Goal: Task Accomplishment & Management: Use online tool/utility

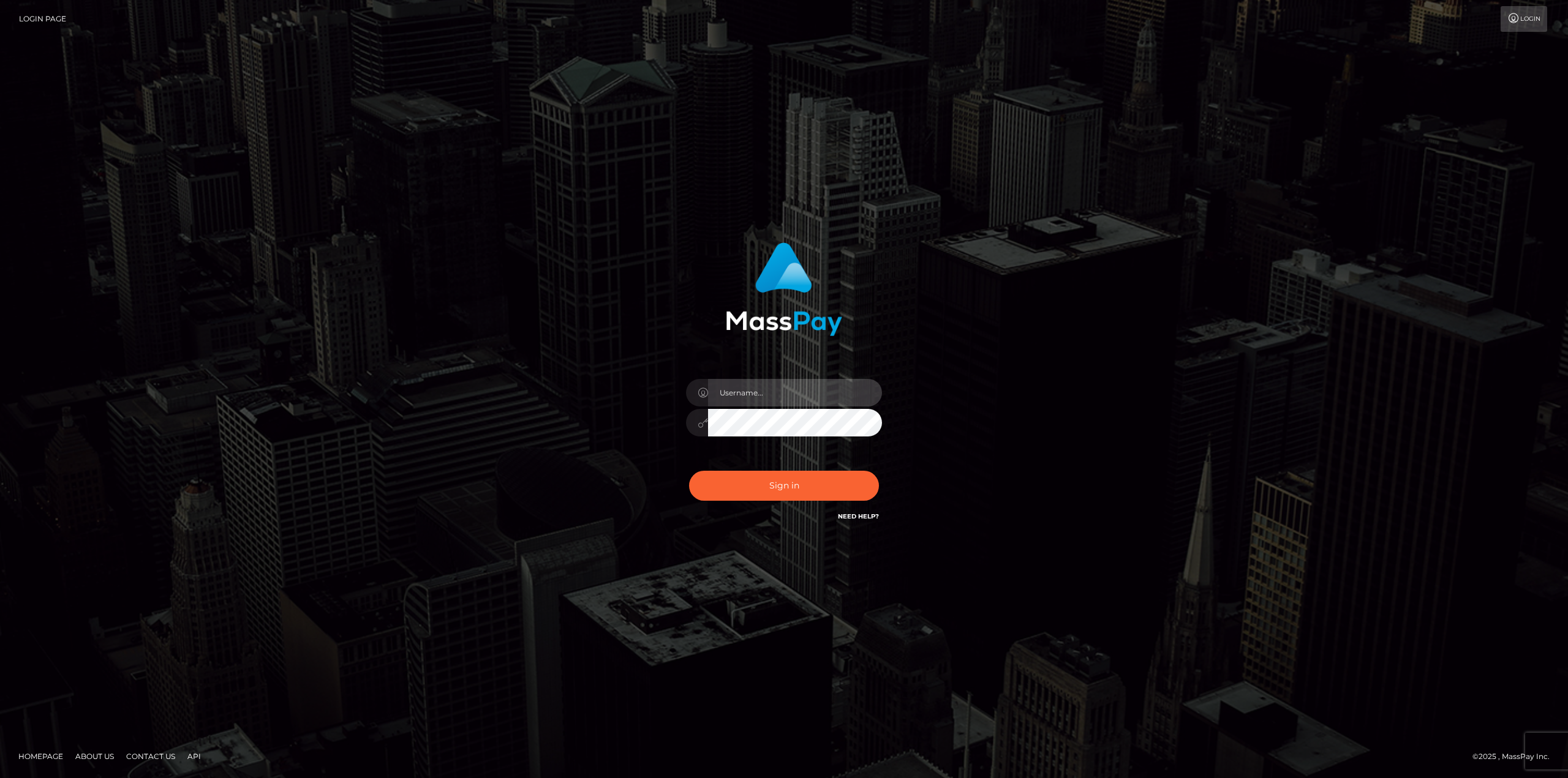
type input "avital.test"
click at [857, 388] on input "avital.test" at bounding box center [794, 393] width 174 height 28
type input "avital.dev"
drag, startPoint x: 805, startPoint y: 485, endPoint x: 809, endPoint y: 476, distance: 9.8
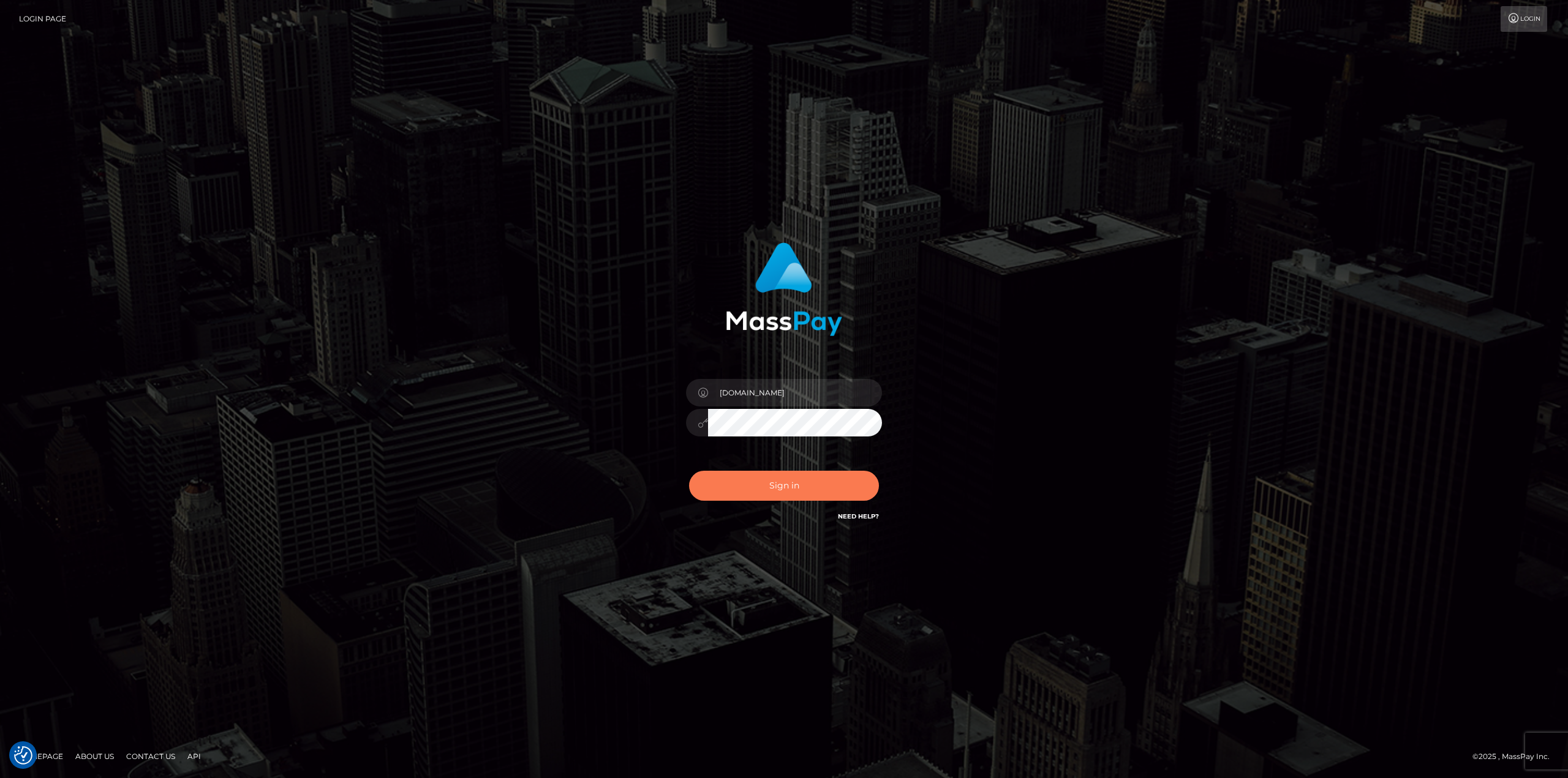
click at [805, 485] on button "Sign in" at bounding box center [784, 485] width 190 height 30
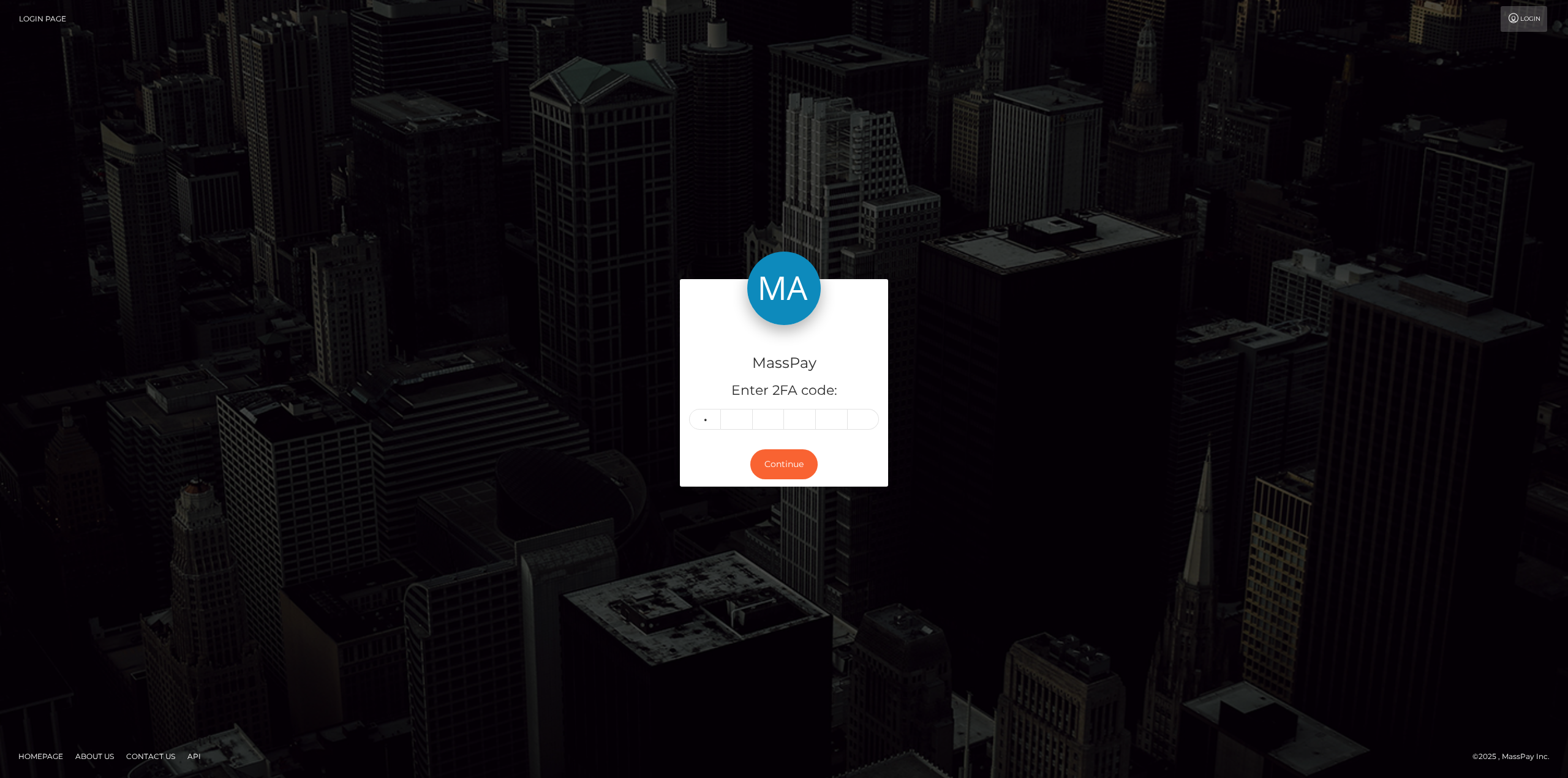
type input "5"
type input "9"
type input "3"
type input "6"
type input "1"
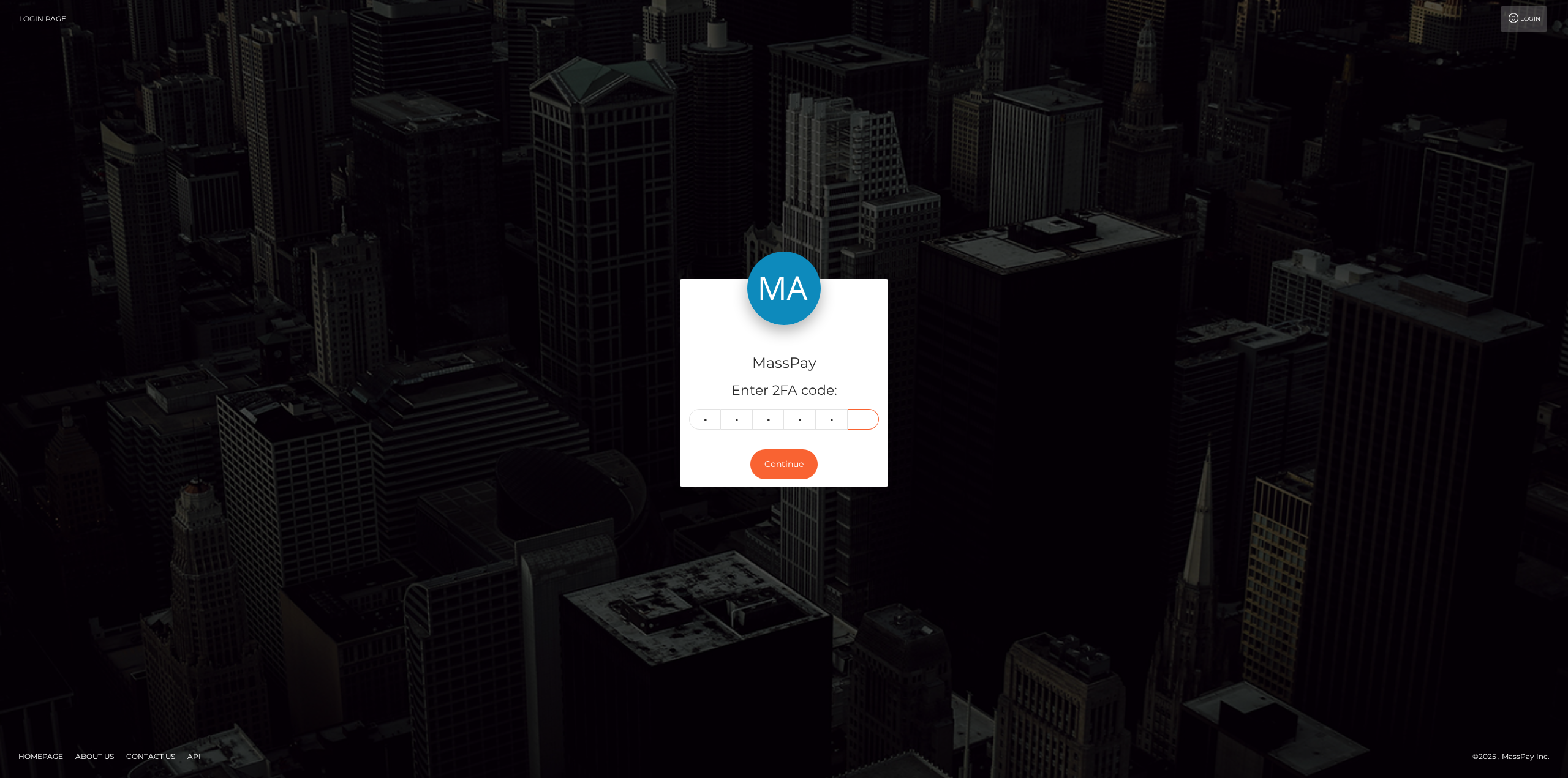
type input "0"
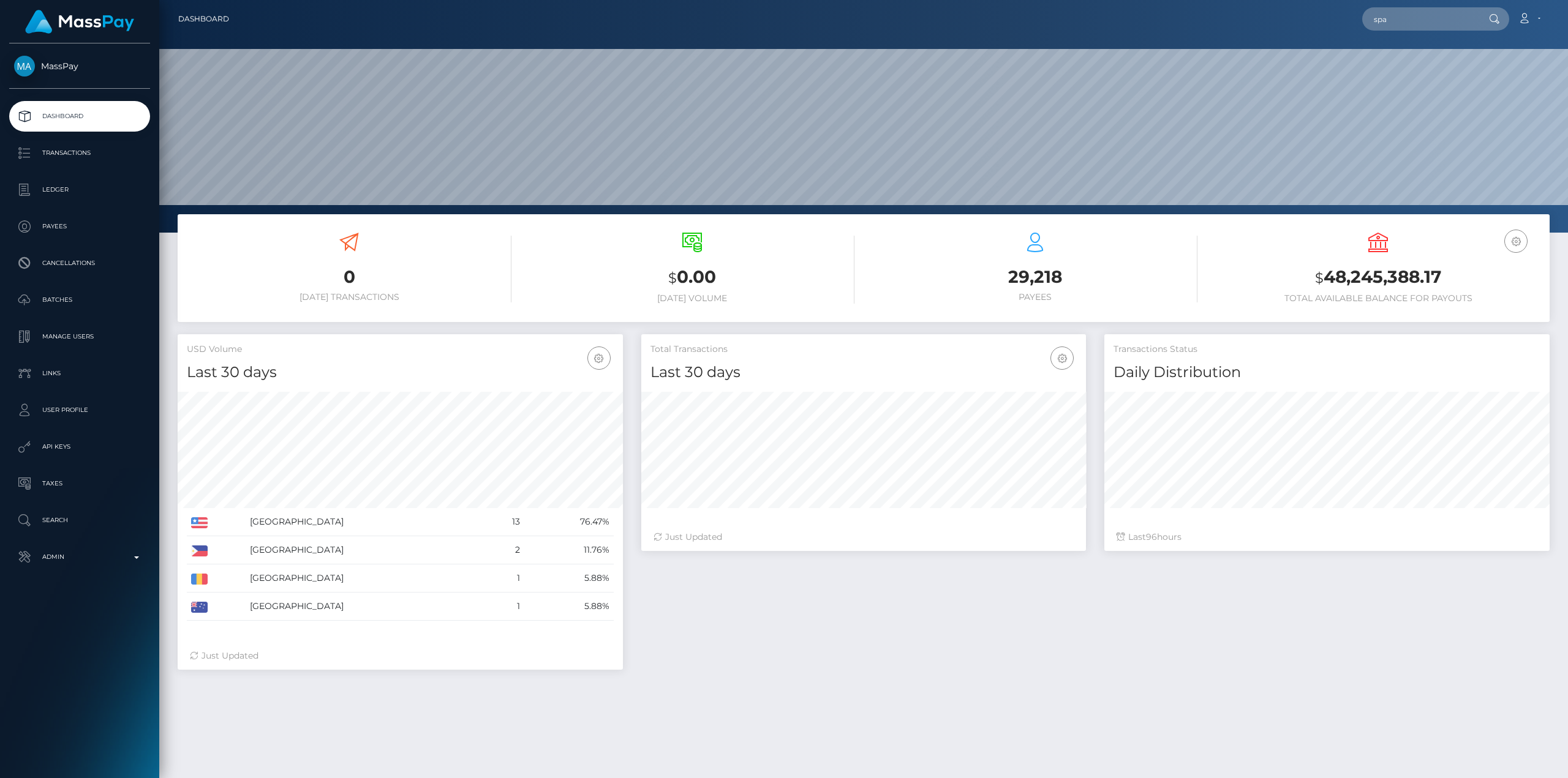
scroll to position [217, 445]
type input "spamthisp@masspay.io"
drag, startPoint x: 1460, startPoint y: 20, endPoint x: 1281, endPoint y: 17, distance: 179.0
click at [1281, 17] on div "alex@masspay.io Loading... Loading... Payees: Alexandru Florian Stefan Account …" at bounding box center [894, 19] width 1310 height 26
type input "avital@masspay.io"
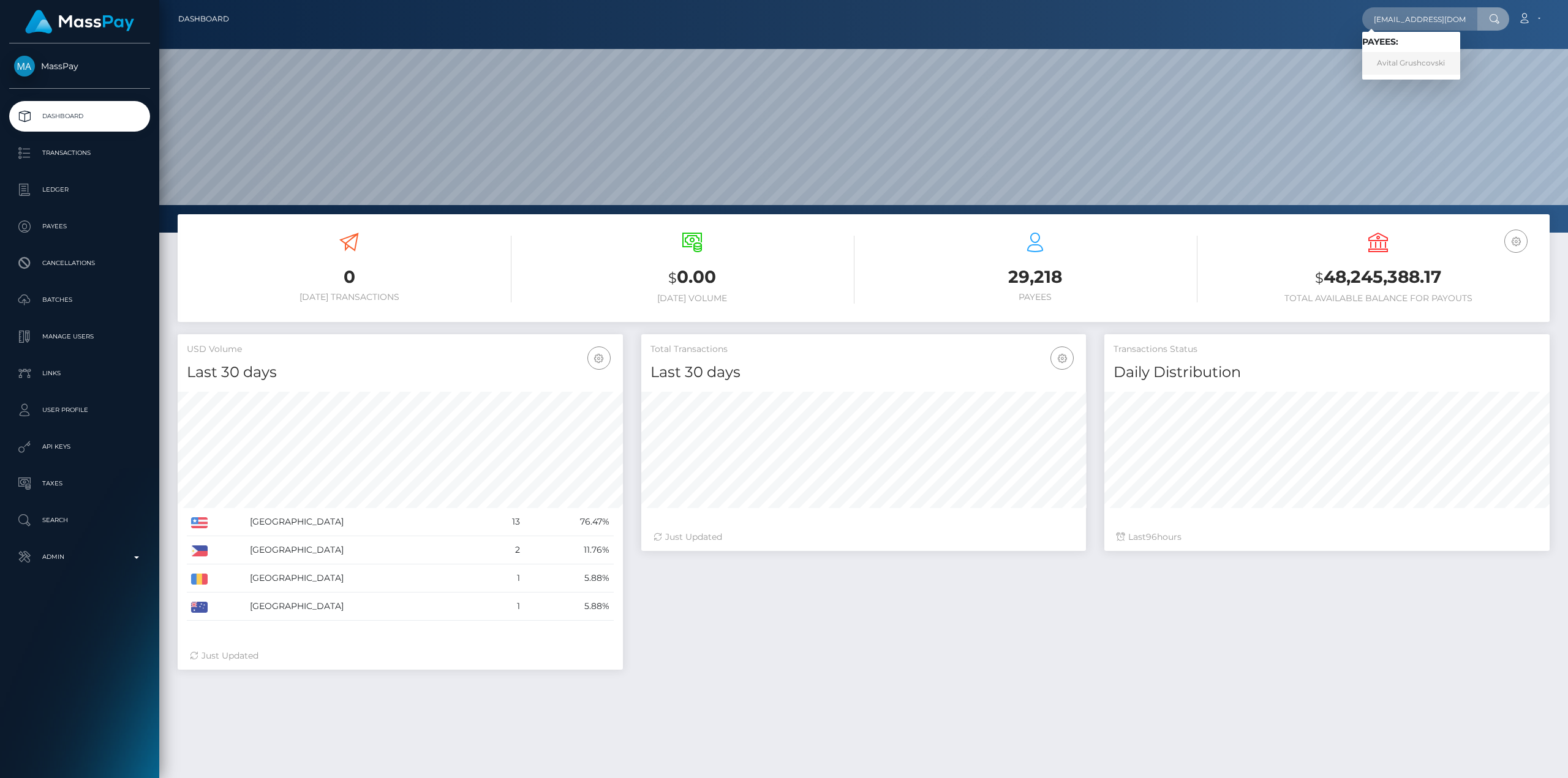
click at [1410, 68] on link "Avital Grushcovski" at bounding box center [1410, 64] width 98 height 23
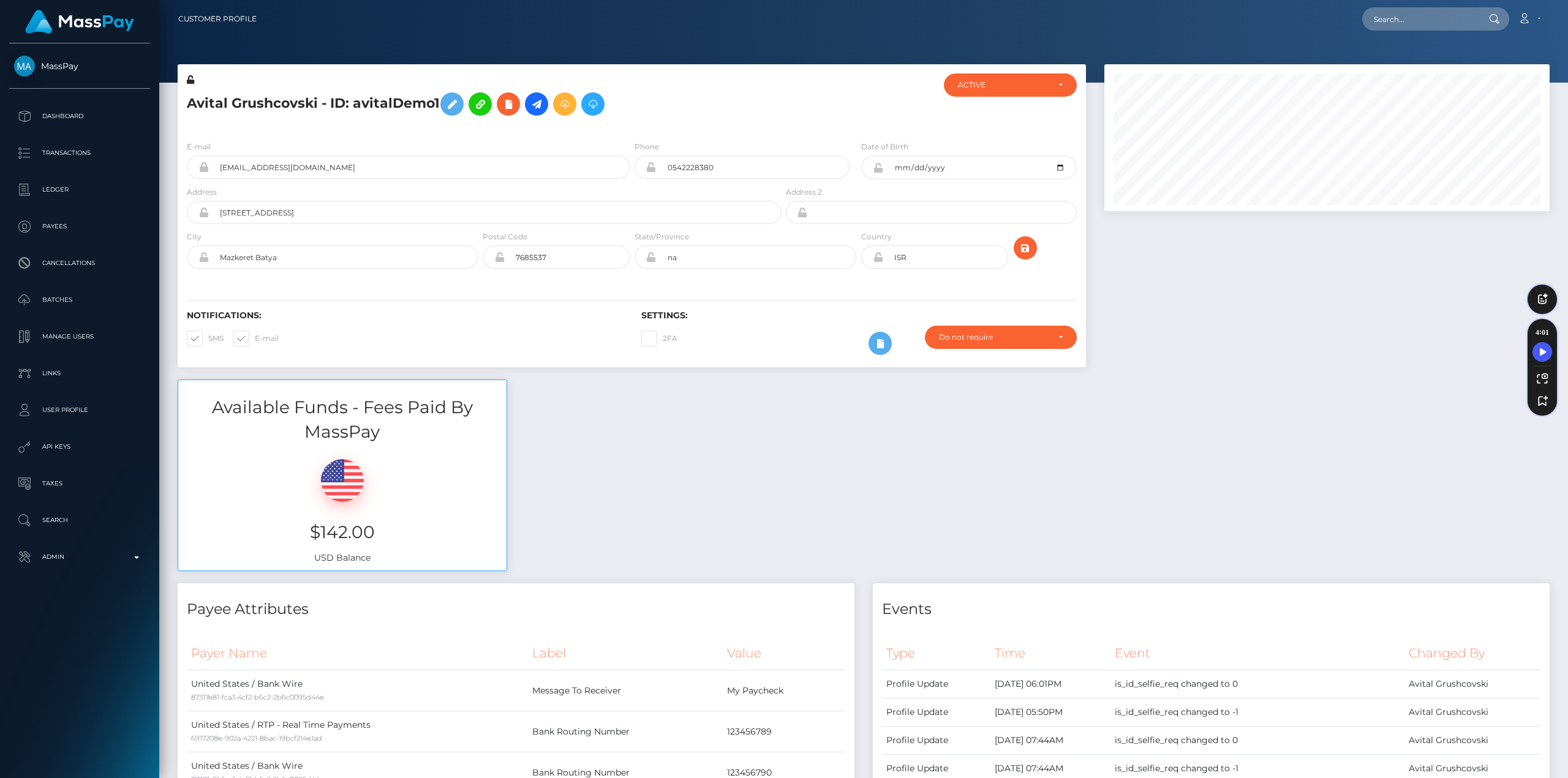
scroll to position [147, 445]
drag, startPoint x: 305, startPoint y: 168, endPoint x: 218, endPoint y: 166, distance: 87.0
click at [218, 166] on input "[EMAIL_ADDRESS][DOMAIN_NAME]" at bounding box center [419, 167] width 421 height 23
click at [694, 425] on div "Available Funds - Fees Paid By MassPay $142.00 USD Balance" at bounding box center [863, 481] width 1390 height 203
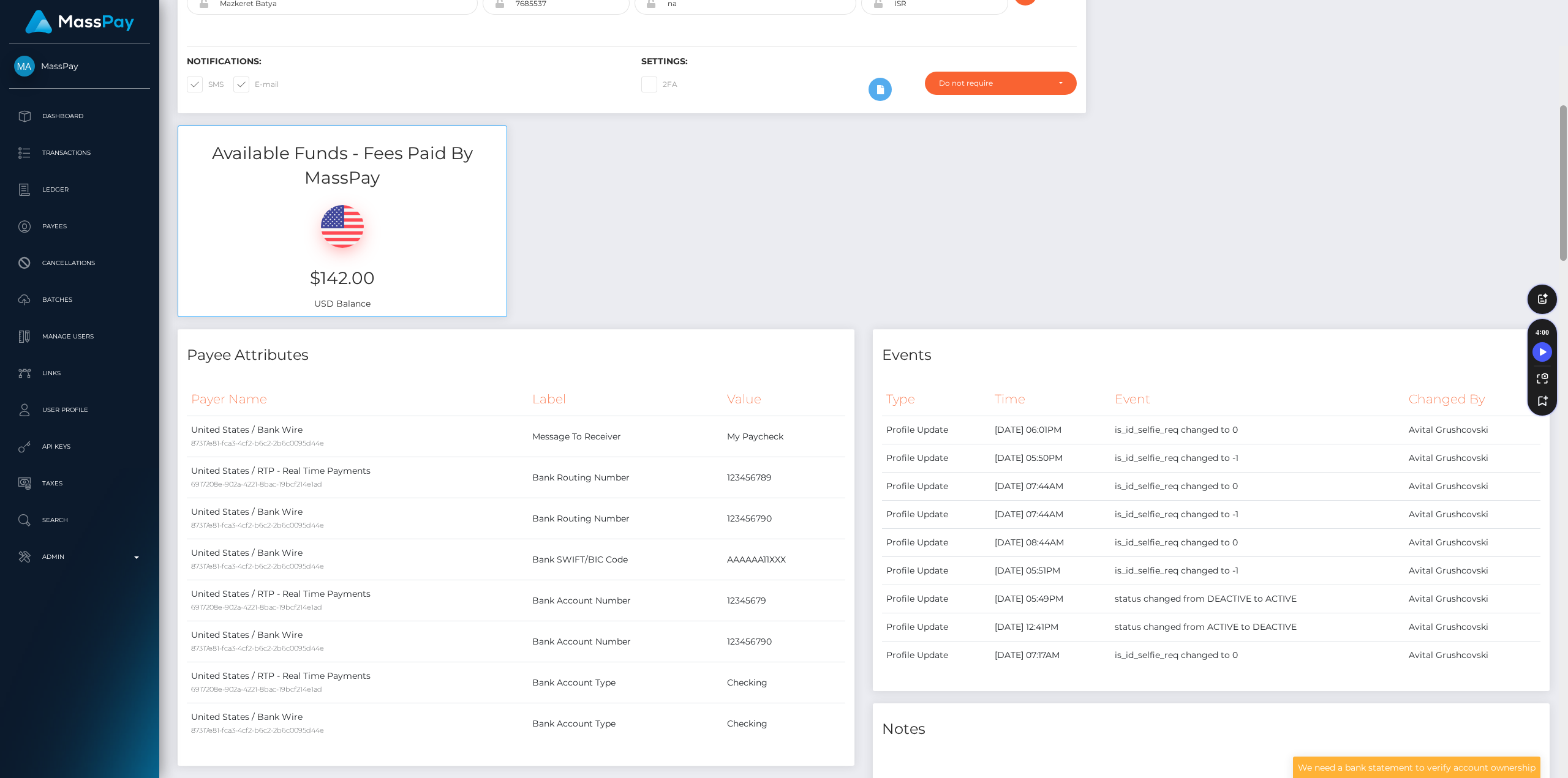
scroll to position [0, 0]
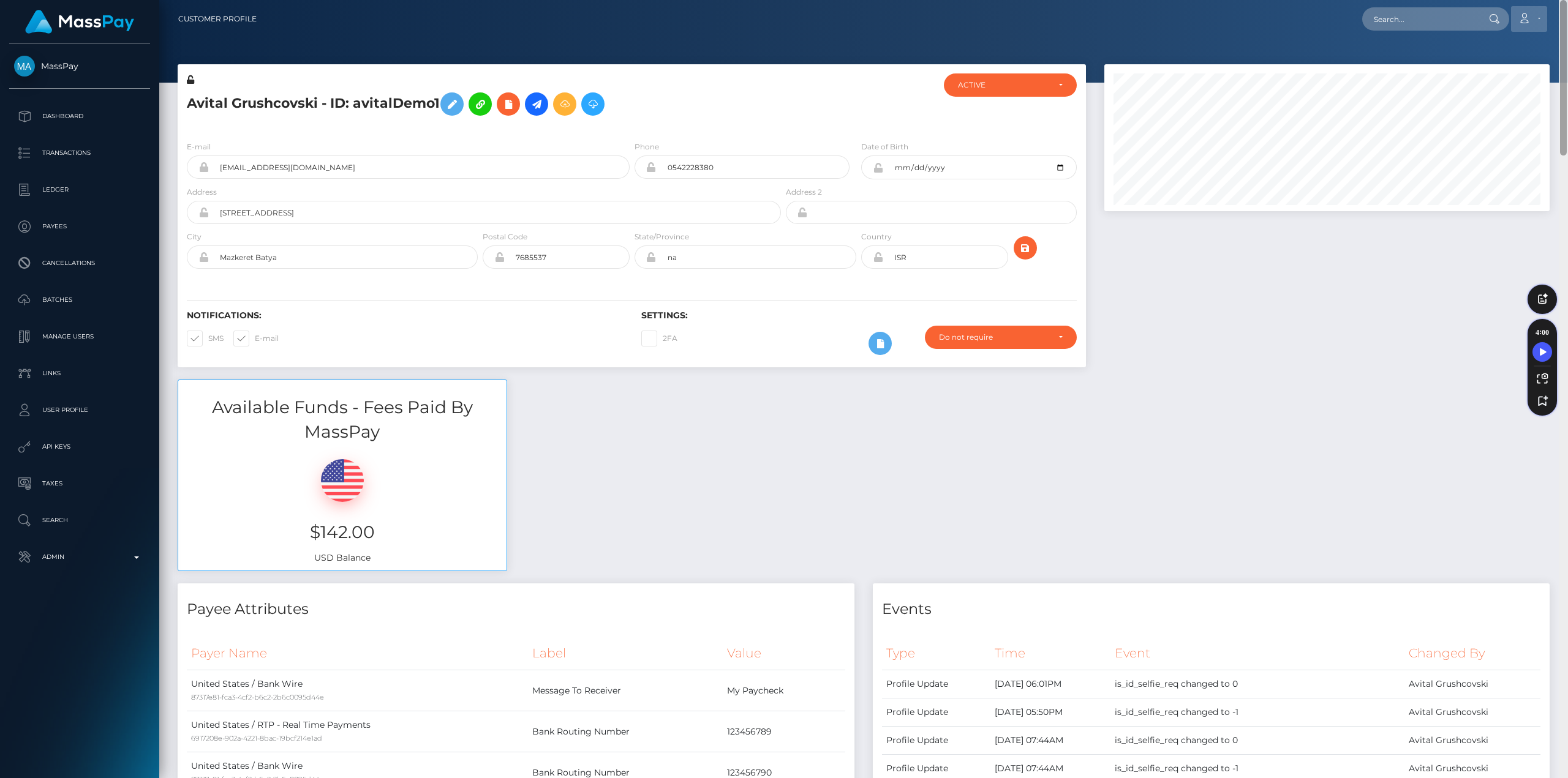
drag, startPoint x: 1565, startPoint y: 668, endPoint x: 1542, endPoint y: 7, distance: 661.4
click at [1542, 7] on div "Customer Profile Loading... Loading..." at bounding box center [863, 389] width 1409 height 778
click at [534, 109] on icon at bounding box center [536, 104] width 15 height 16
click at [718, 105] on h5 "Avital Grushcovski - ID: avitalDemo1" at bounding box center [481, 104] width 588 height 36
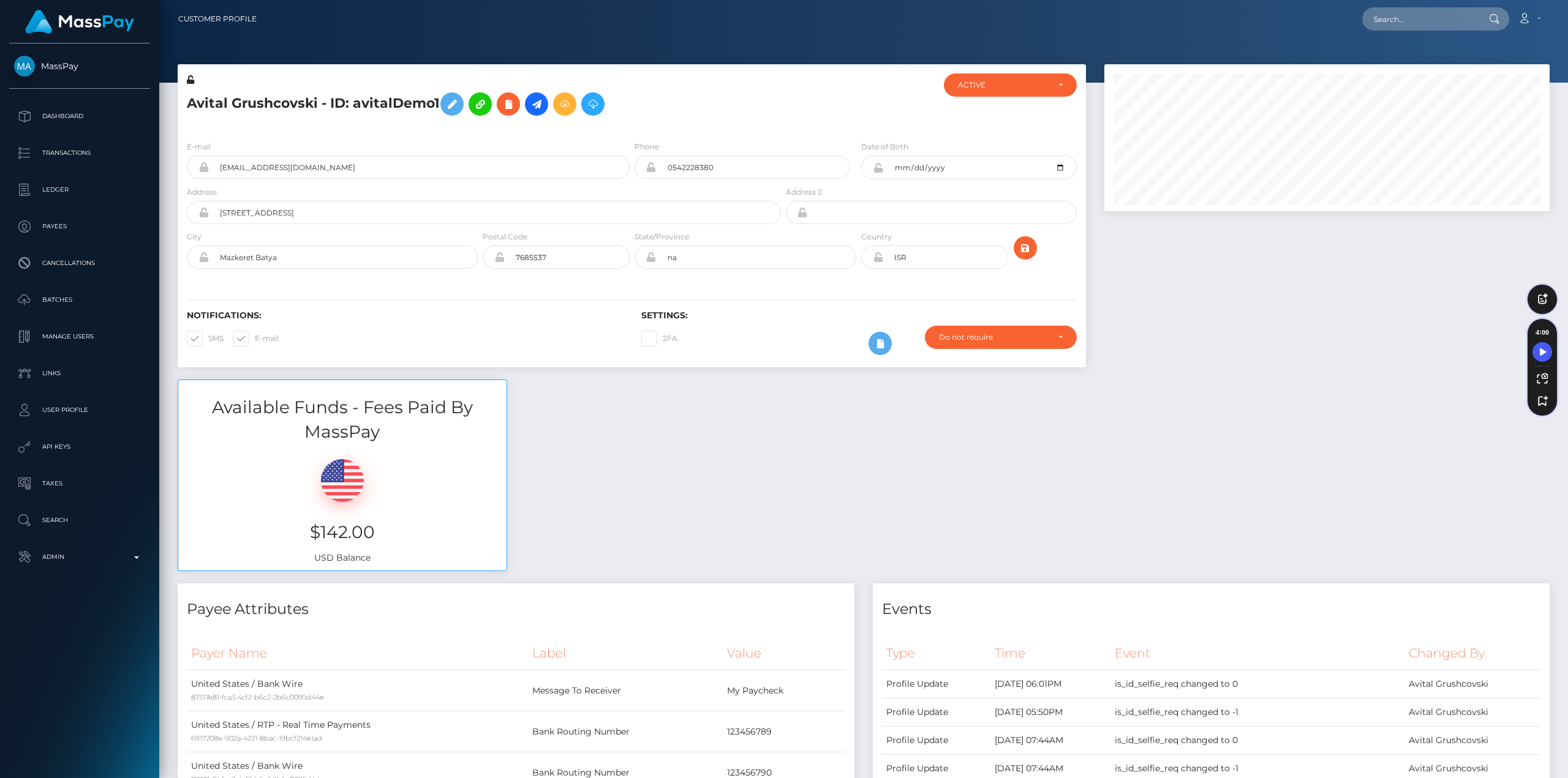
scroll to position [147, 445]
click at [506, 106] on icon at bounding box center [509, 104] width 15 height 16
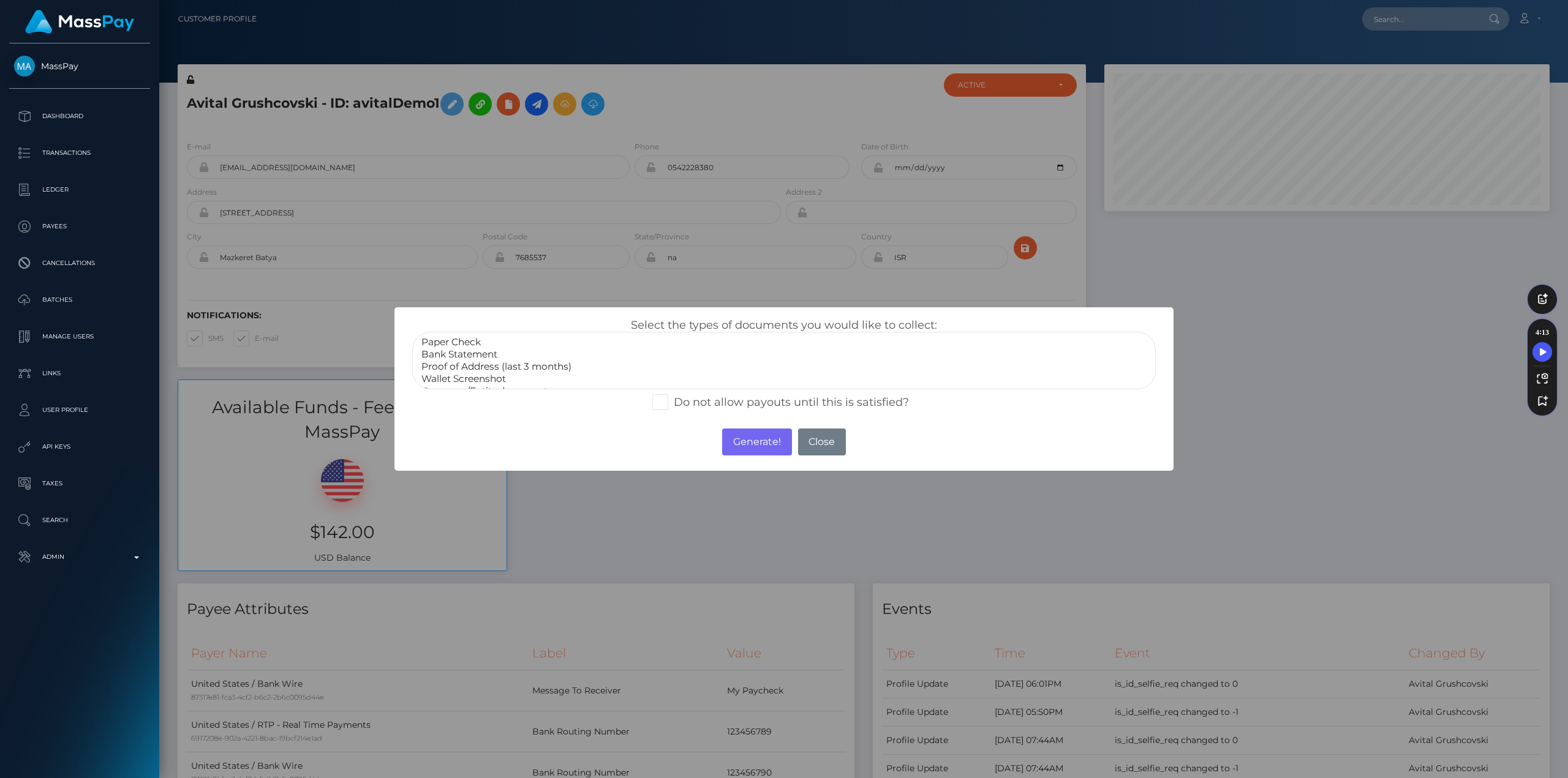
select select "Bank Statement"
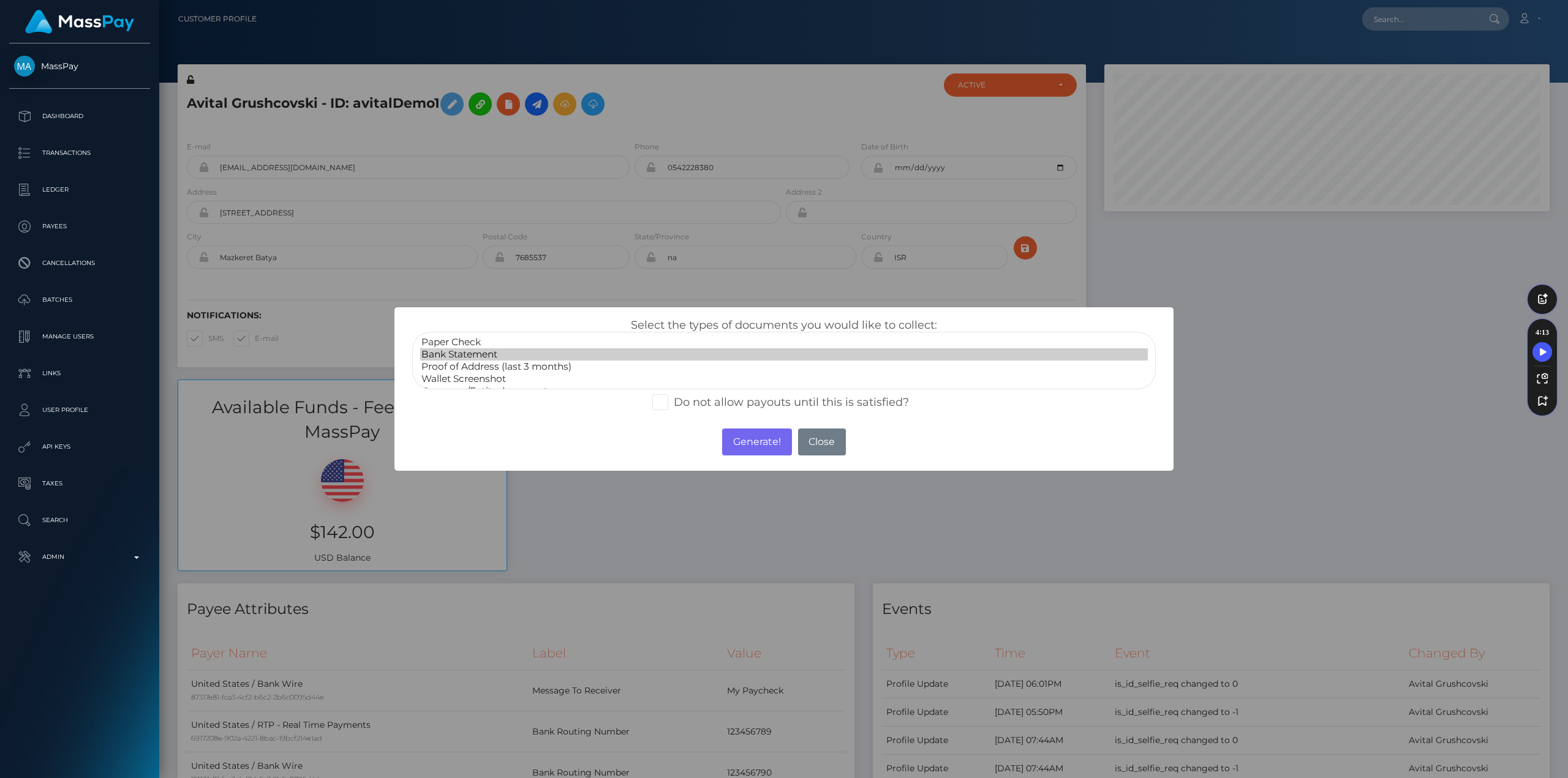
click at [455, 356] on option "Bank Statement" at bounding box center [784, 354] width 728 height 12
click at [673, 403] on span at bounding box center [673, 401] width 0 height 14
click at [673, 402] on input "Do not allow payouts until this is satisfied?" at bounding box center [677, 398] width 8 height 8
checkbox input "true"
click at [751, 435] on button "Generate!" at bounding box center [756, 441] width 69 height 27
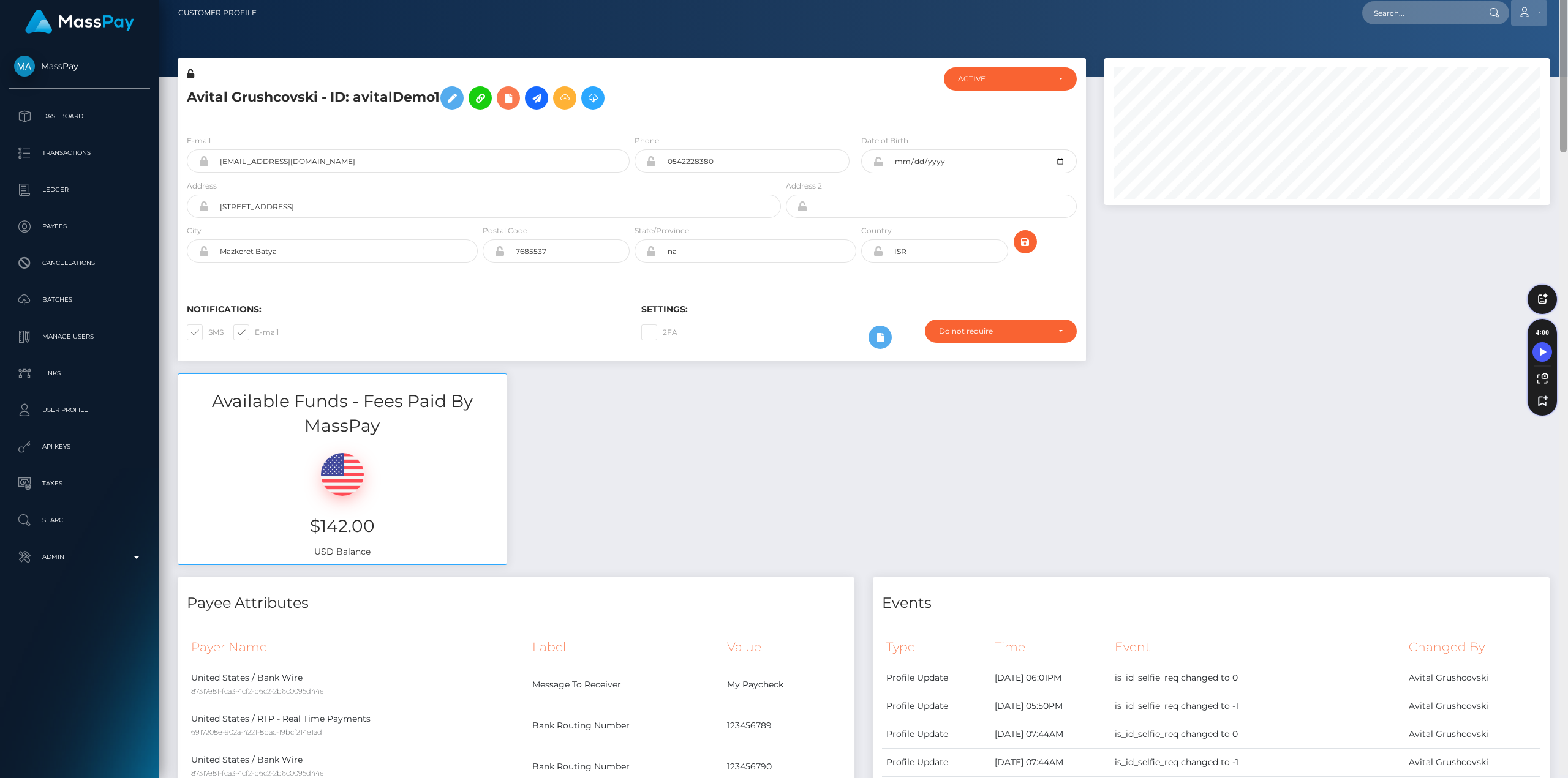
scroll to position [0, 0]
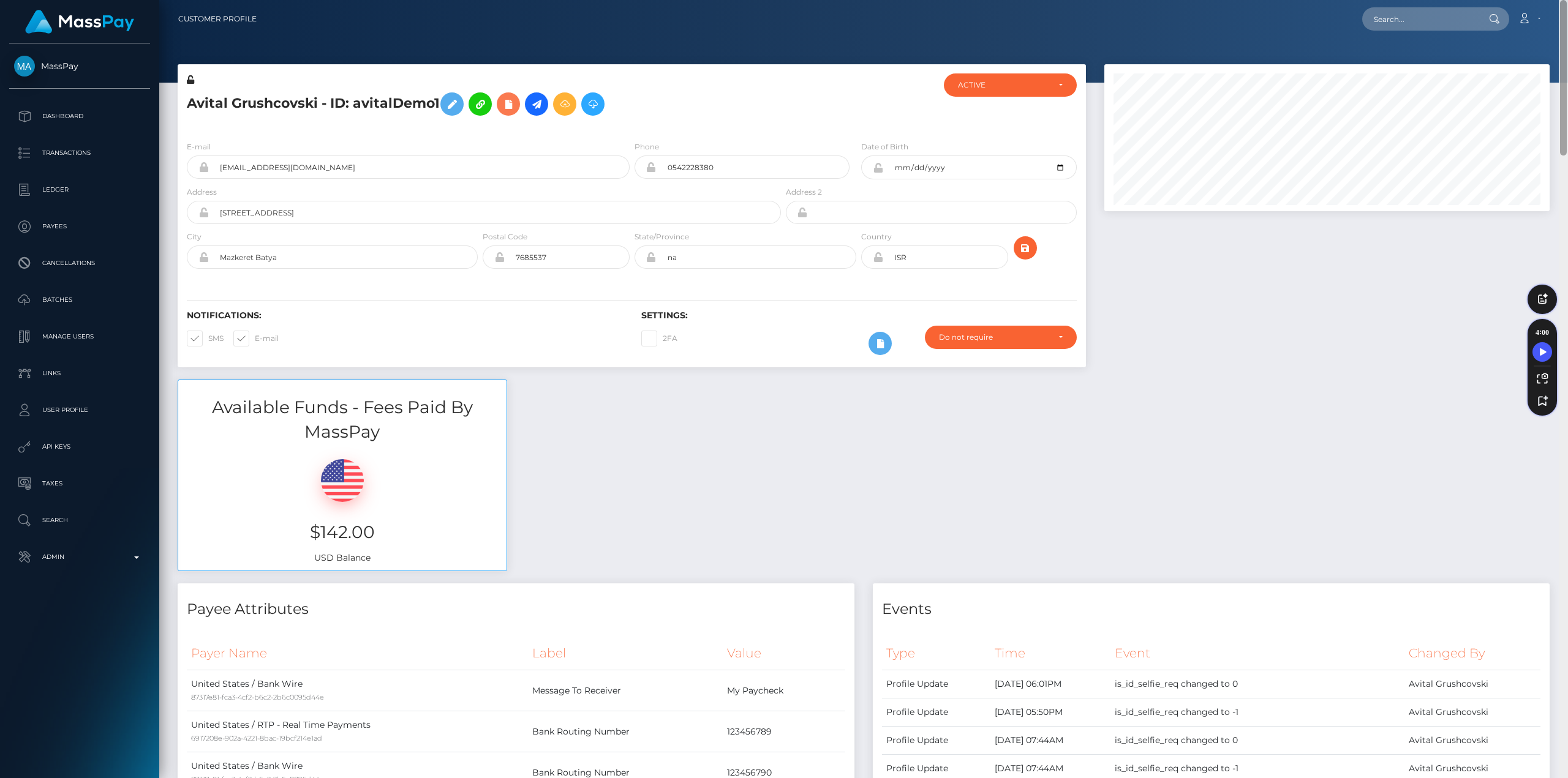
drag, startPoint x: 1565, startPoint y: 642, endPoint x: 1539, endPoint y: 2, distance: 640.5
click at [1539, 2] on div "Customer Profile Loading... Loading..." at bounding box center [863, 389] width 1409 height 778
drag, startPoint x: 620, startPoint y: 482, endPoint x: 655, endPoint y: 507, distance: 43.0
drag, startPoint x: 1565, startPoint y: 640, endPoint x: 1562, endPoint y: -34, distance: 674.0
click at [1558, 0] on html "MassPay Dashboard Transactions Ledger Payees Cancellations Links" at bounding box center [784, 389] width 1568 height 778
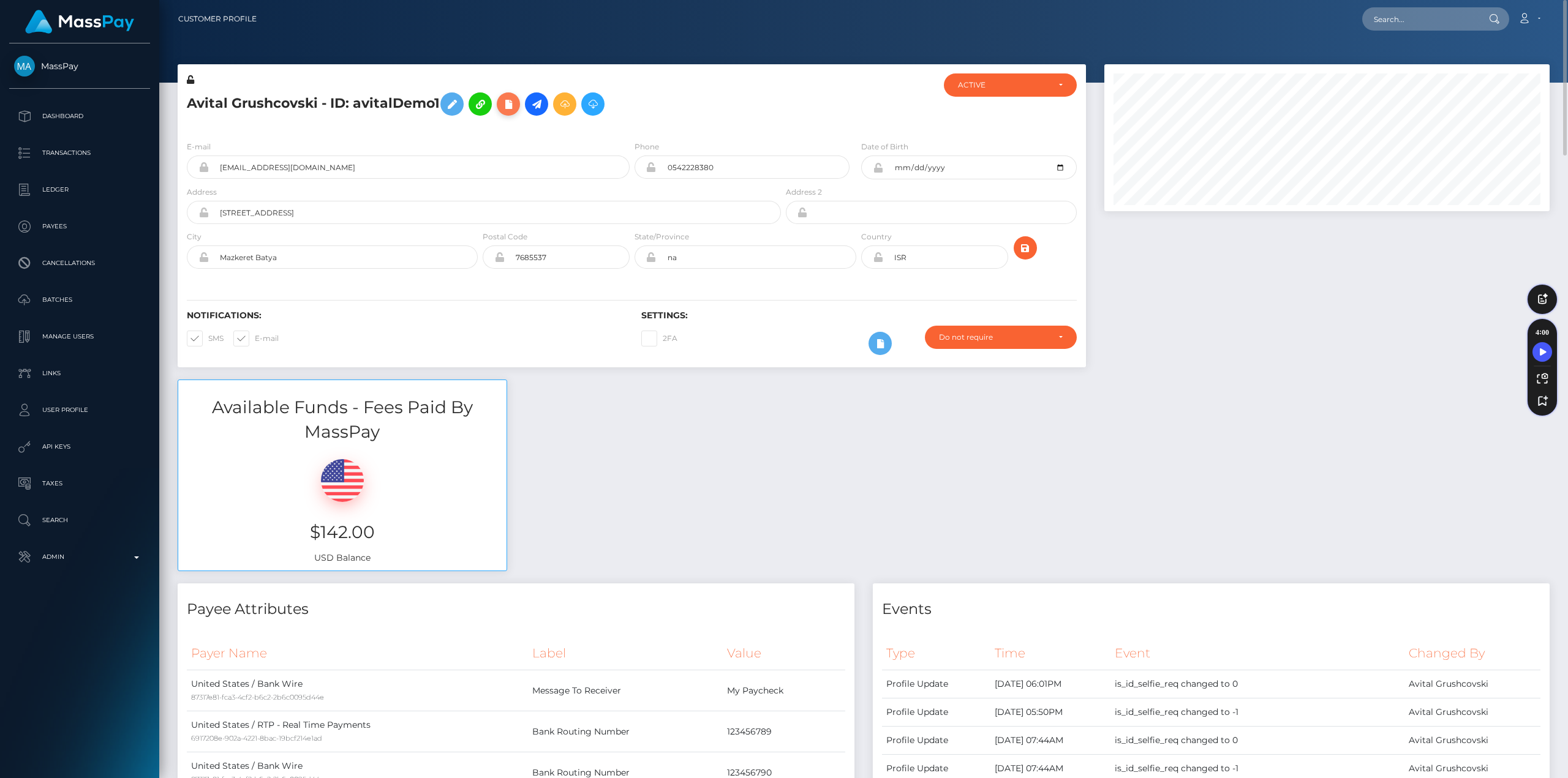
click at [508, 104] on icon at bounding box center [509, 104] width 15 height 16
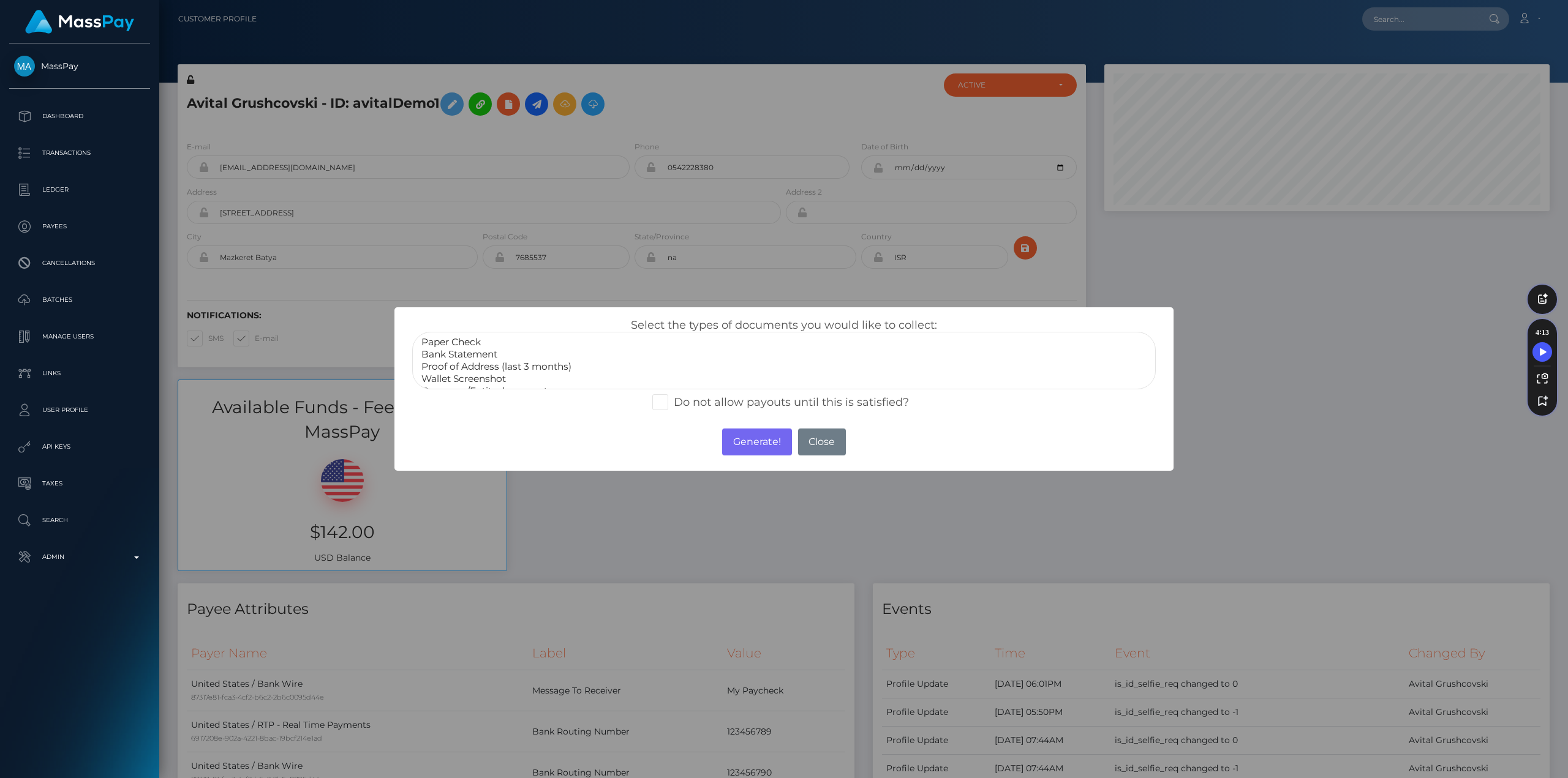
select select "Proof of Address (last 3 months)"
click at [475, 366] on option "Proof of Address (last 3 months)" at bounding box center [784, 366] width 728 height 12
click at [673, 408] on span at bounding box center [673, 401] width 0 height 14
click at [673, 402] on input "Do not allow payouts until this is satisfied?" at bounding box center [677, 398] width 8 height 8
checkbox input "true"
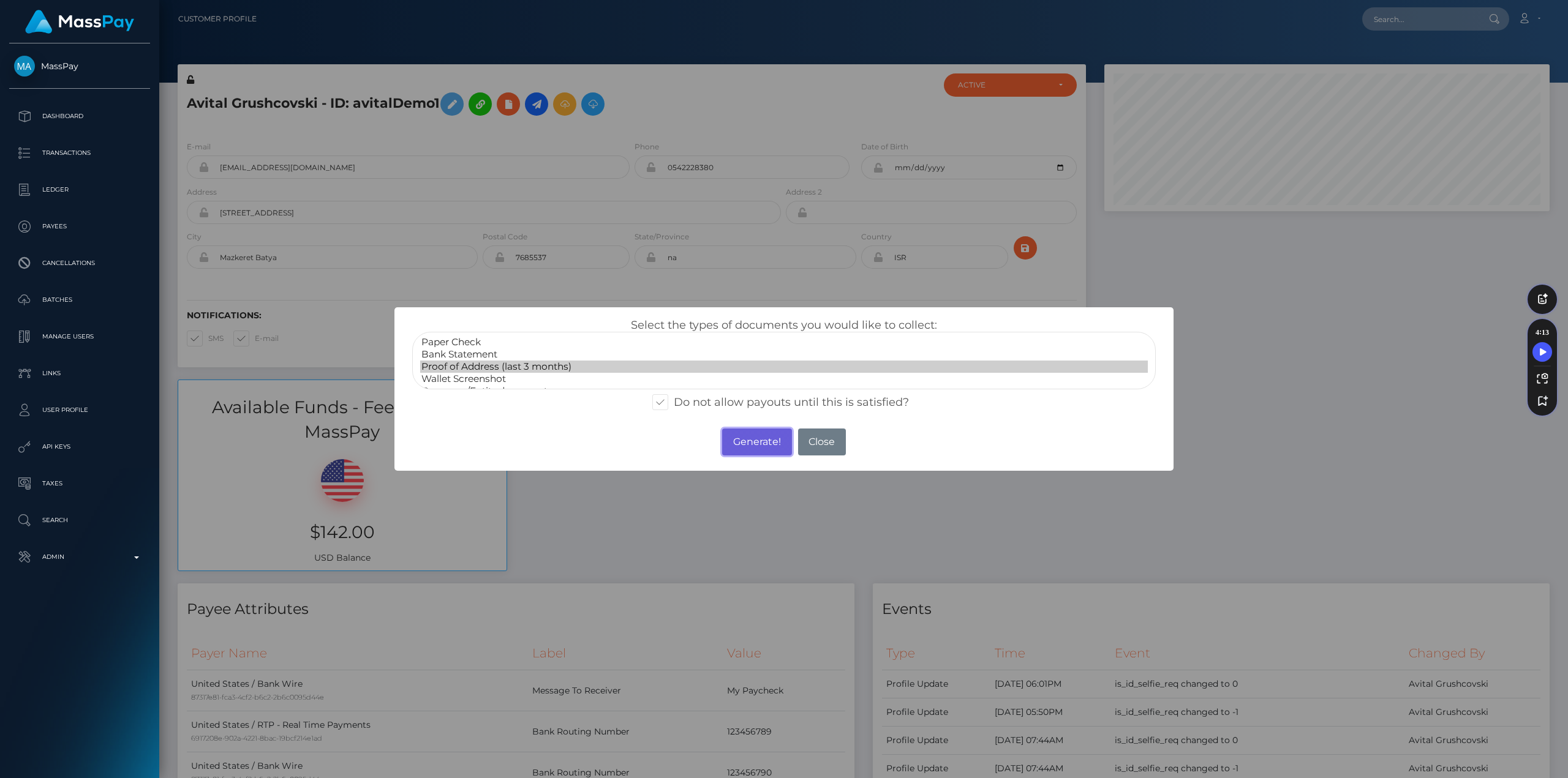
click at [755, 442] on button "Generate!" at bounding box center [756, 441] width 69 height 27
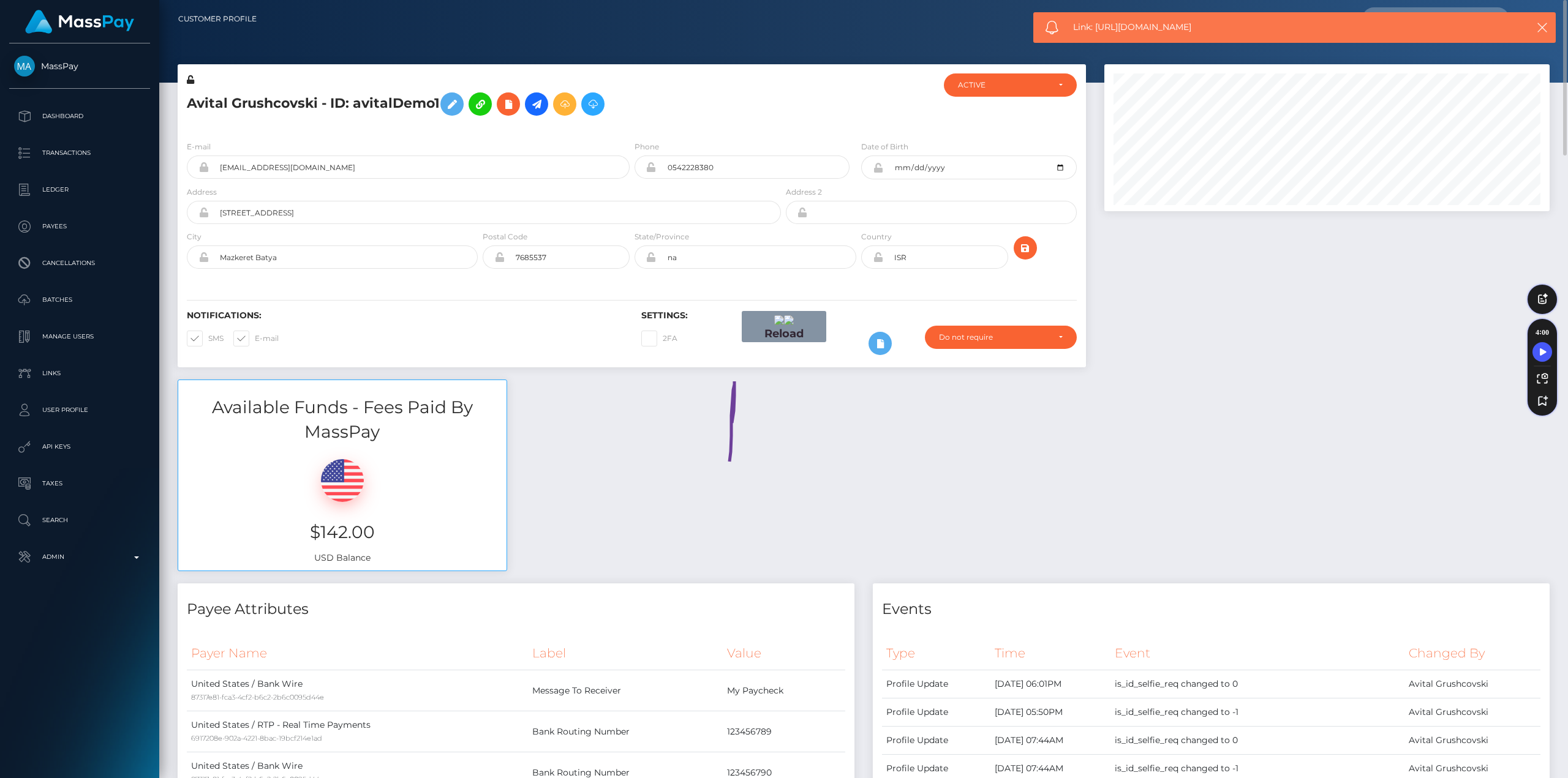
drag, startPoint x: 728, startPoint y: 465, endPoint x: 768, endPoint y: 503, distance: 55.2
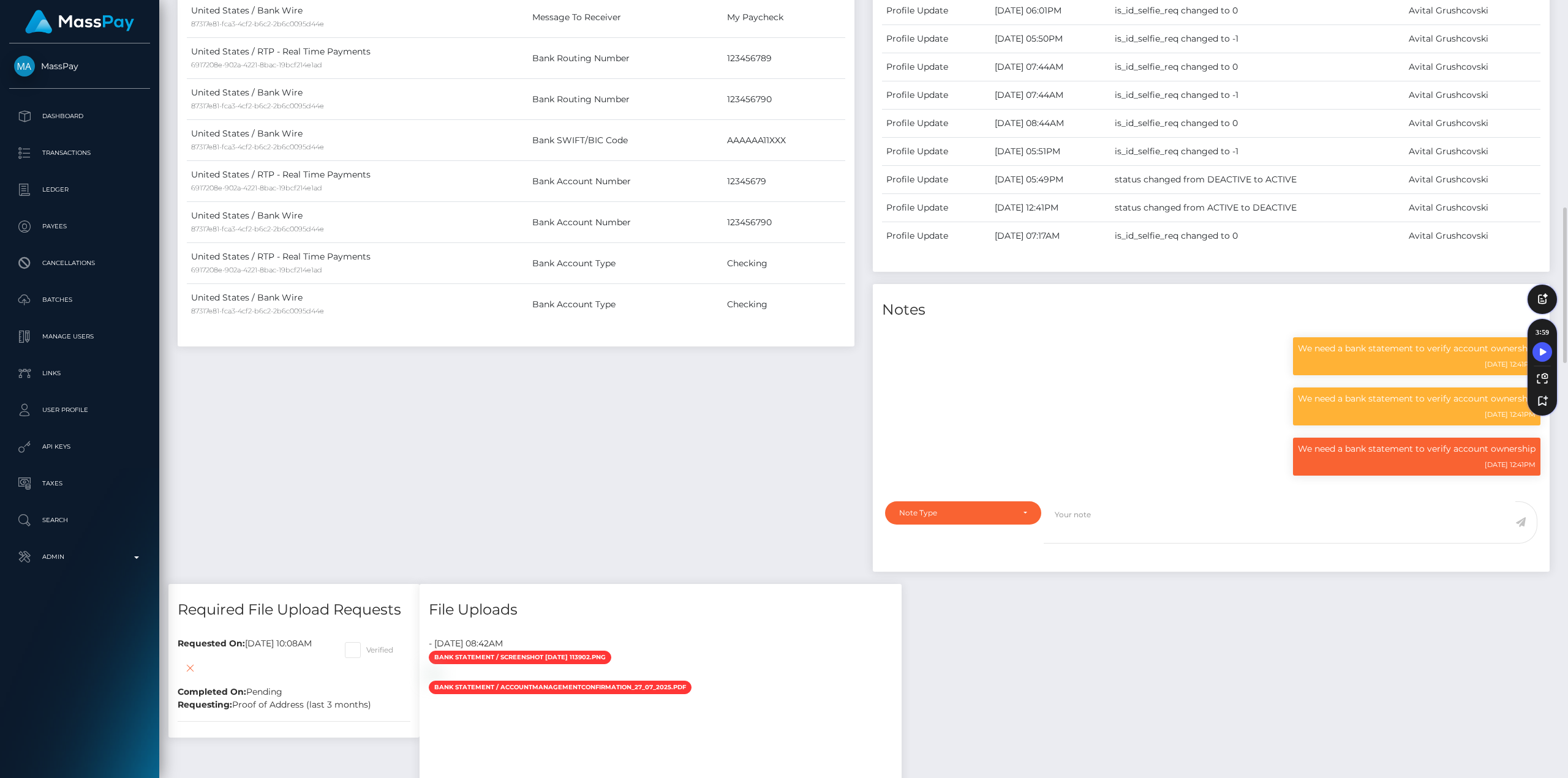
scroll to position [735, 0]
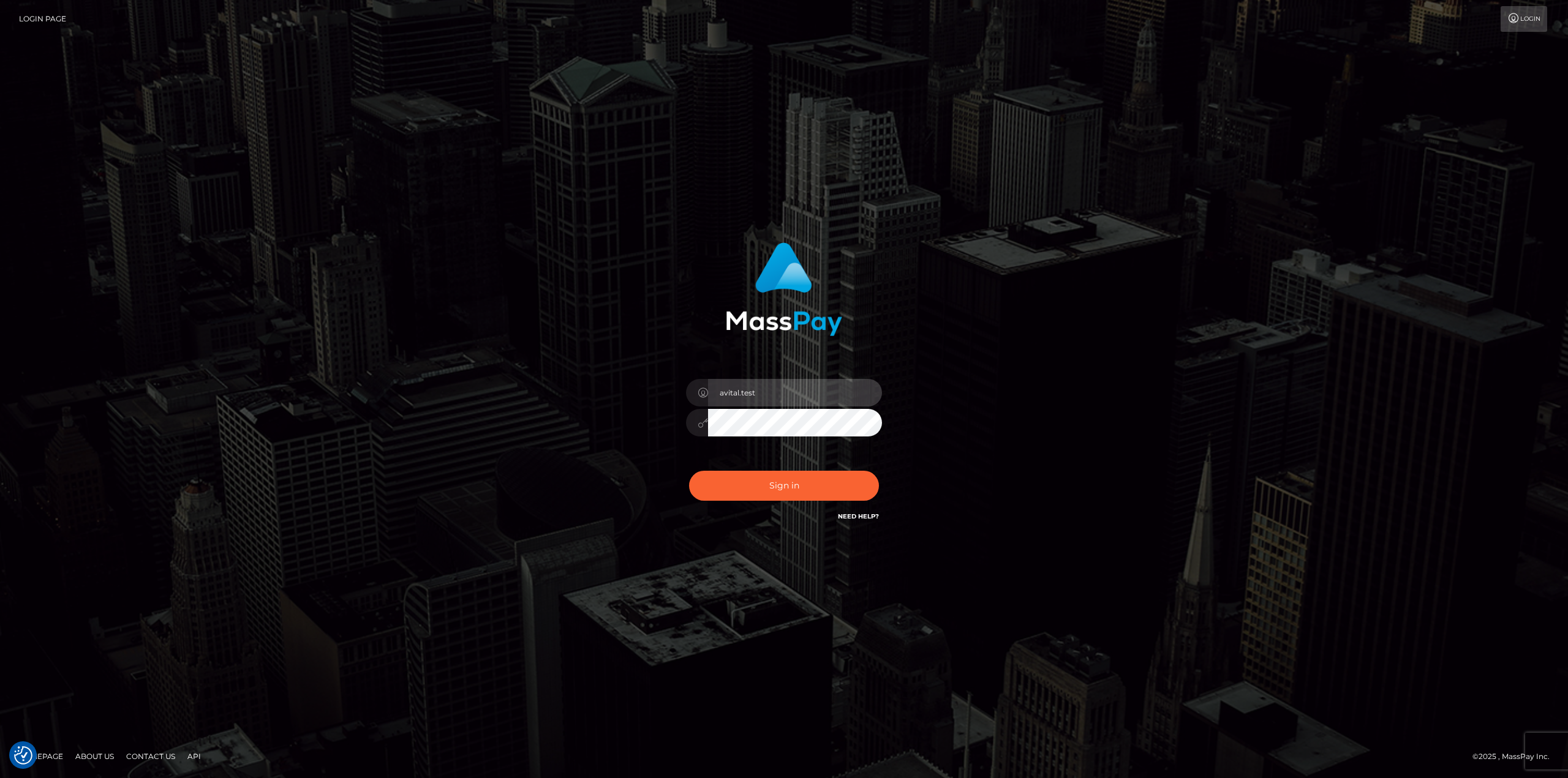
click at [858, 391] on input "avital.test" at bounding box center [794, 393] width 174 height 28
type input "avital.dev"
click at [800, 466] on div "Sign in Need Help?" at bounding box center [784, 490] width 215 height 54
click at [794, 482] on button "Sign in" at bounding box center [784, 485] width 190 height 30
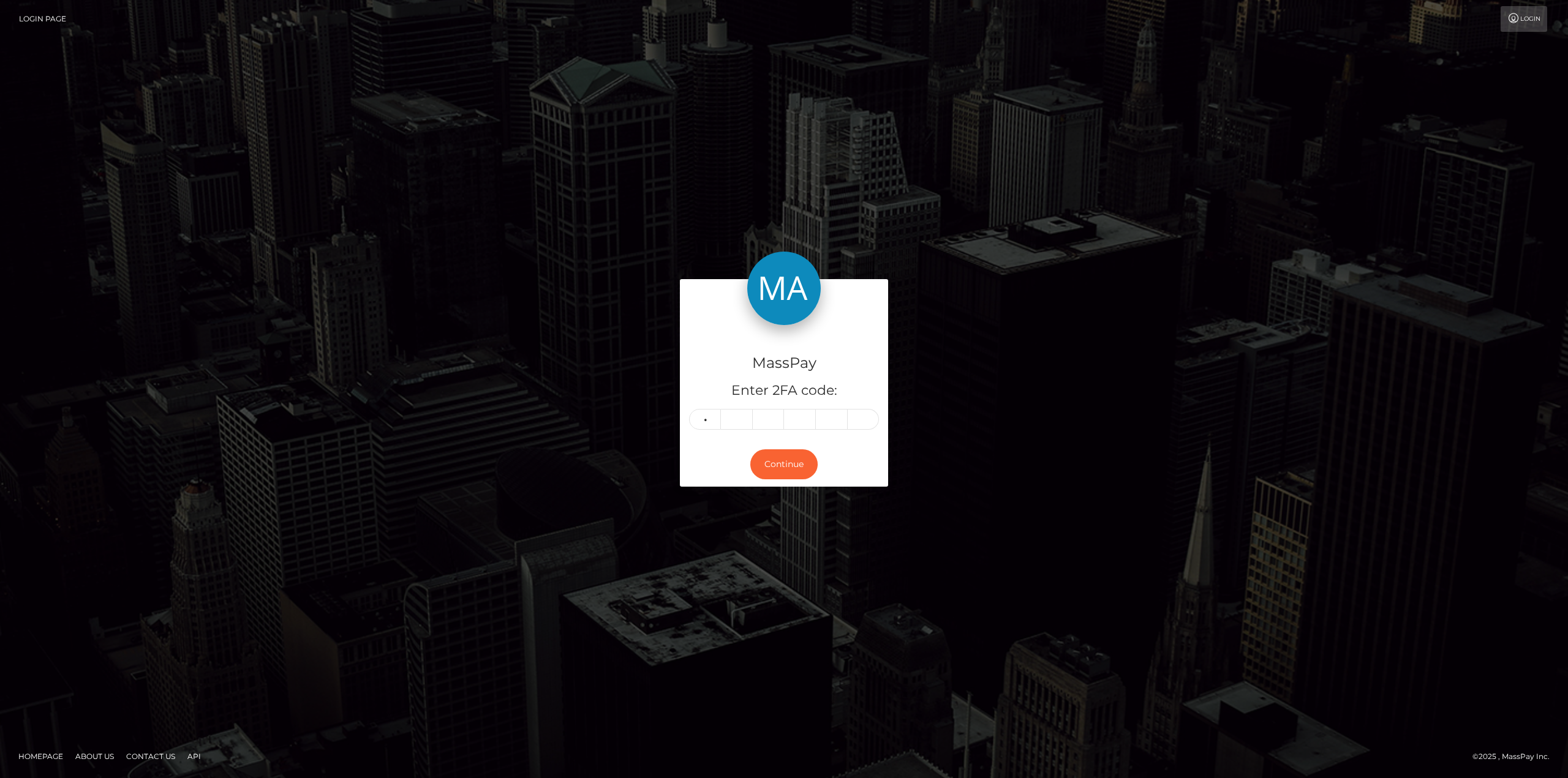
type input "4"
type input "0"
type input "3"
type input "0"
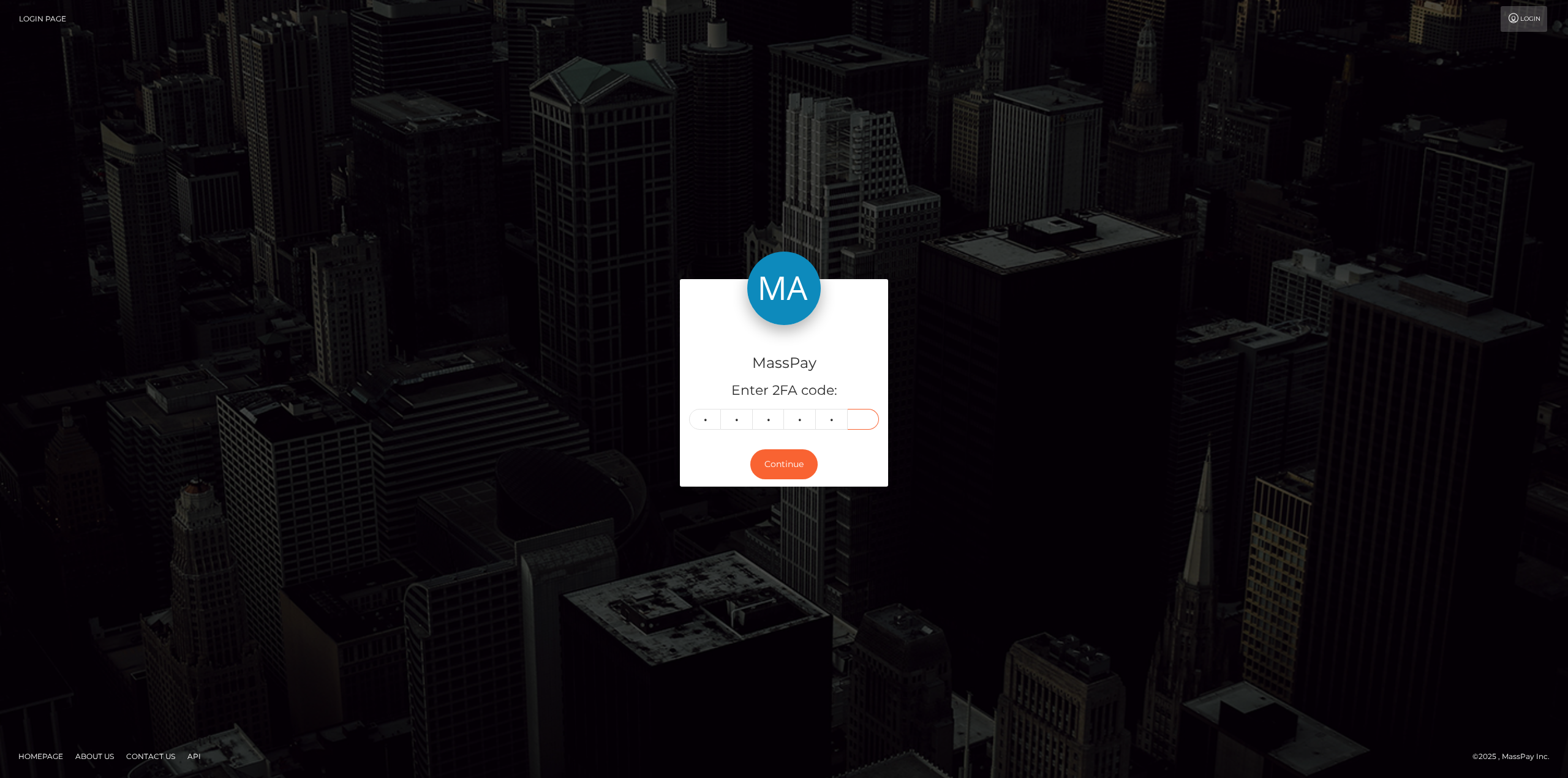
type input "2"
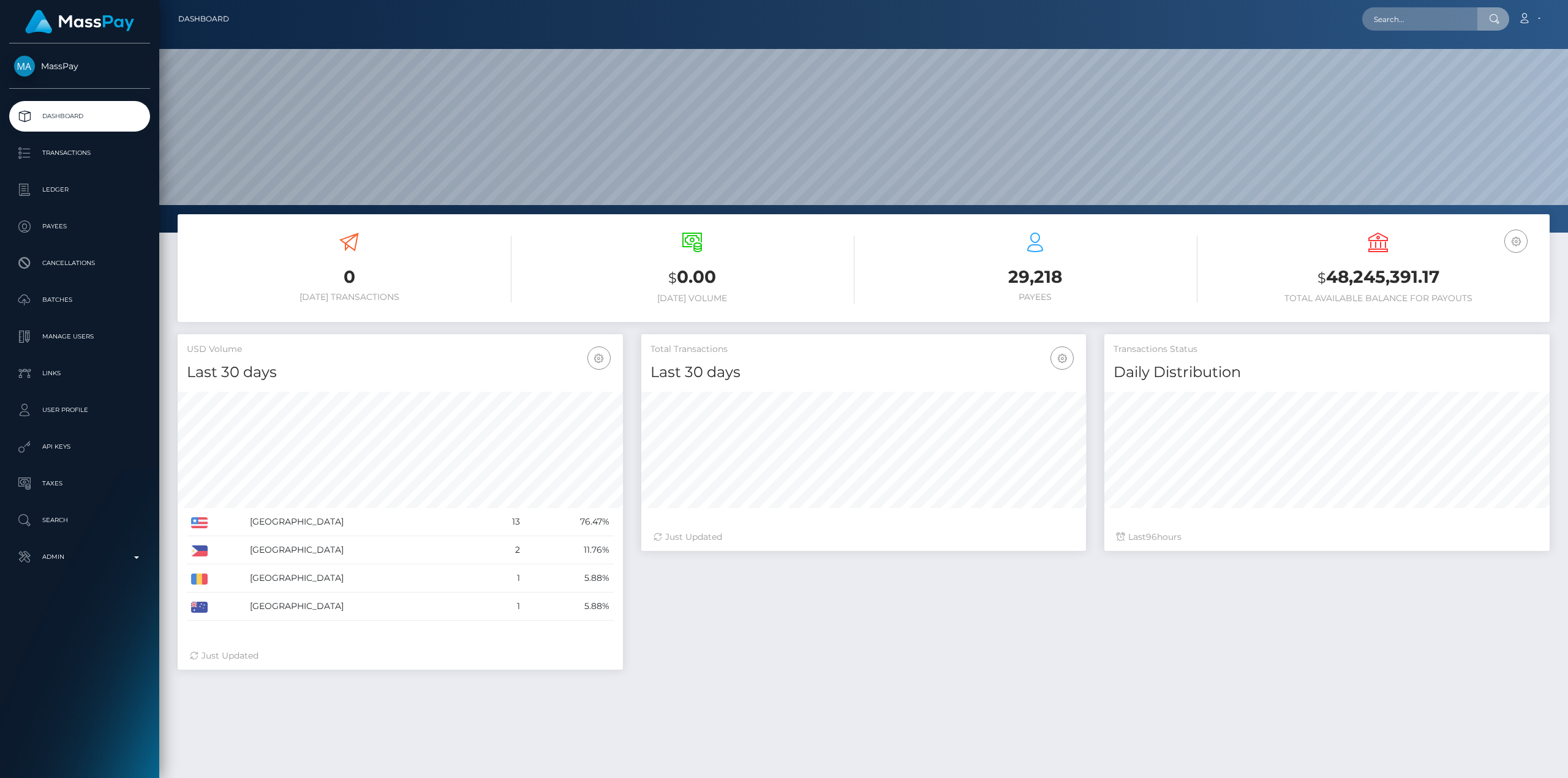
scroll to position [217, 445]
drag, startPoint x: 0, startPoint y: 0, endPoint x: 1430, endPoint y: 21, distance: 1430.2
click at [1430, 21] on input "text" at bounding box center [1419, 18] width 115 height 23
type input "[EMAIL_ADDRESS][DOMAIN_NAME]"
click at [1400, 65] on link "Avital Grushcovski" at bounding box center [1410, 64] width 98 height 23
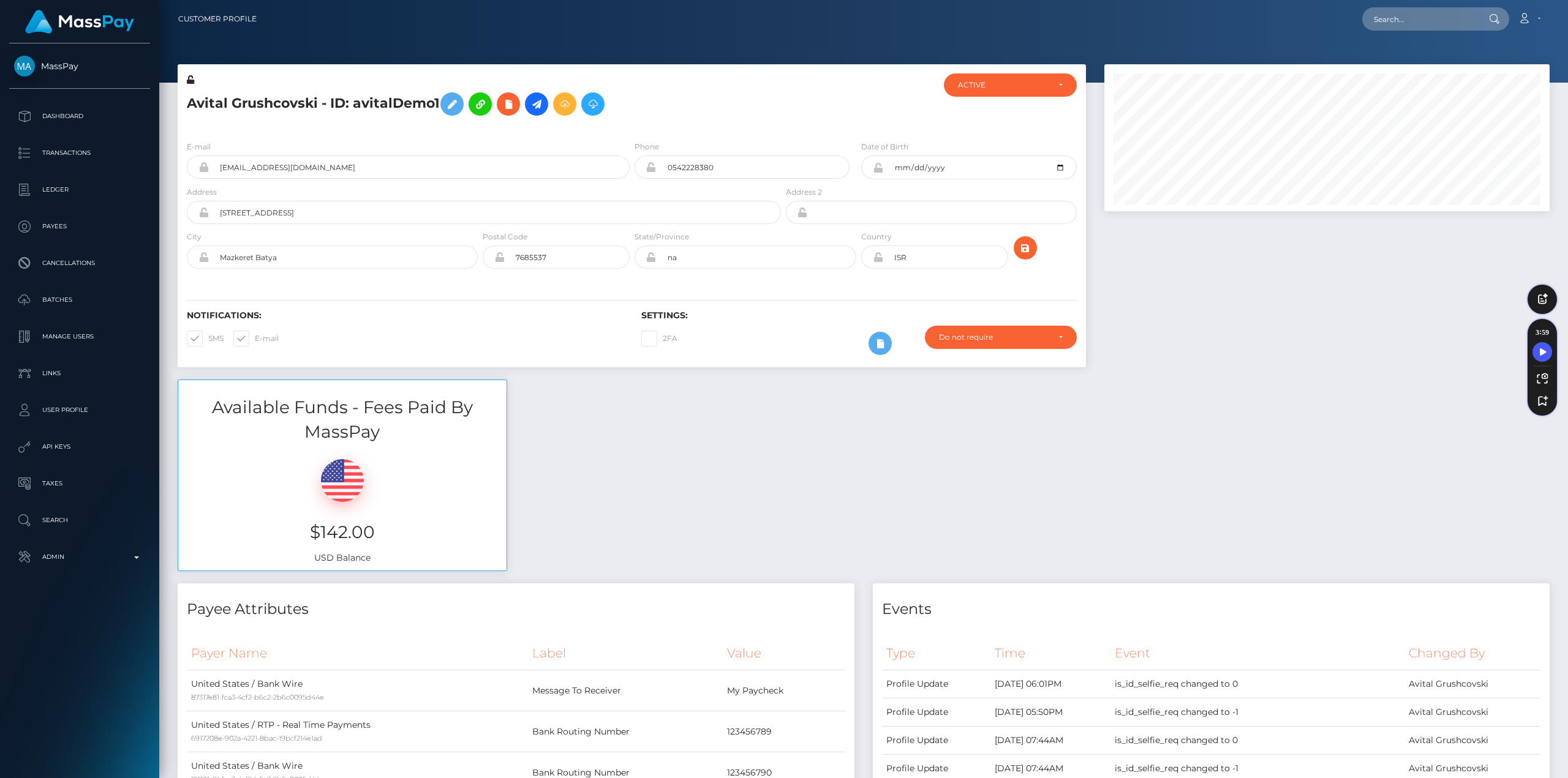
scroll to position [147, 445]
click at [1391, 27] on input "text" at bounding box center [1419, 18] width 115 height 23
type input "[PERSON_NAME][EMAIL_ADDRESS][DOMAIN_NAME]"
click at [1445, 61] on link "[PERSON_NAME] [PERSON_NAME]" at bounding box center [1442, 64] width 160 height 23
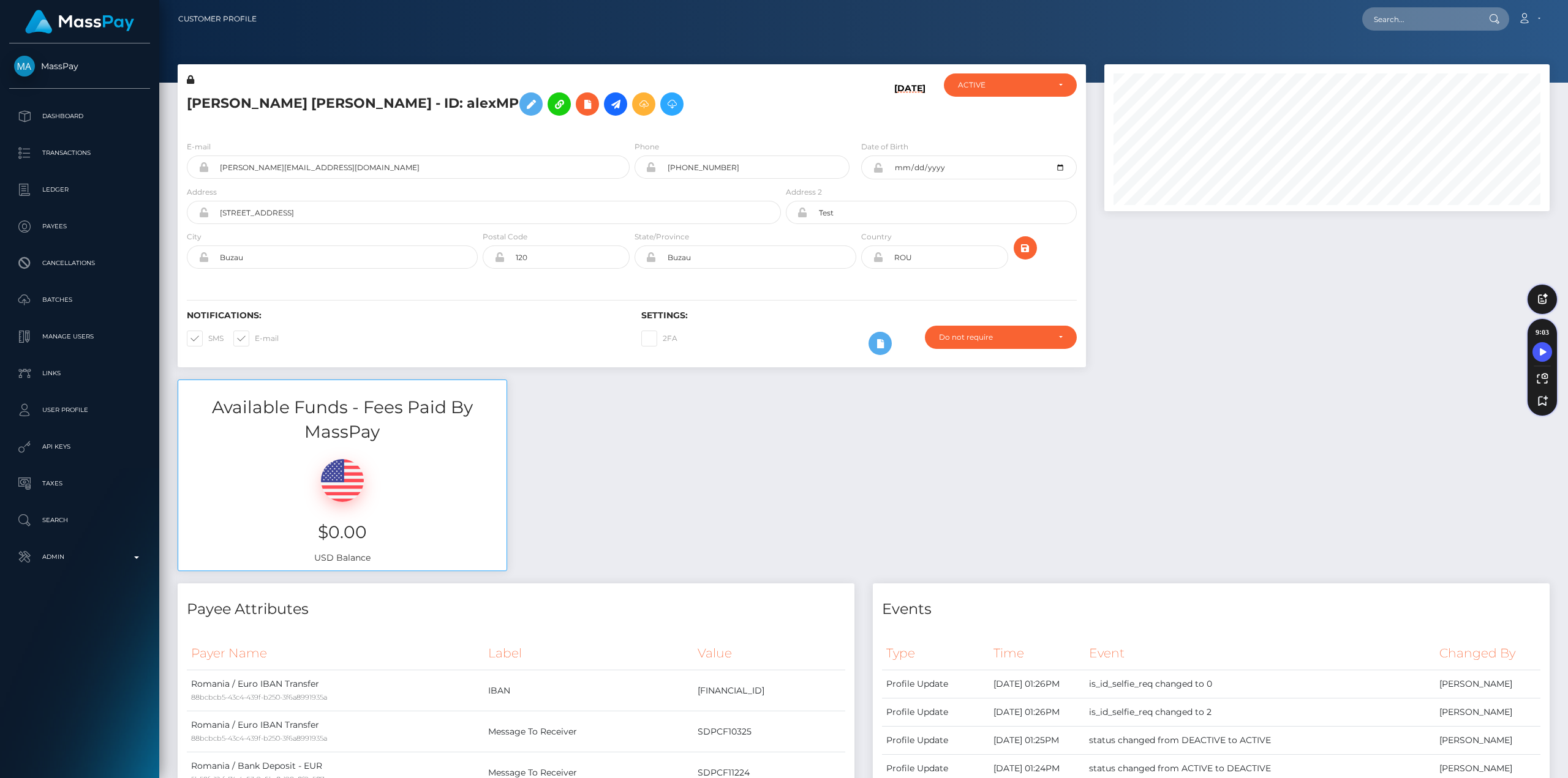
scroll to position [147, 445]
click at [1422, 12] on input "text" at bounding box center [1419, 18] width 115 height 23
type input "[PERSON_NAME][EMAIL_ADDRESS][DOMAIN_NAME]"
click at [1408, 59] on link "Brent Goss" at bounding box center [1410, 64] width 98 height 23
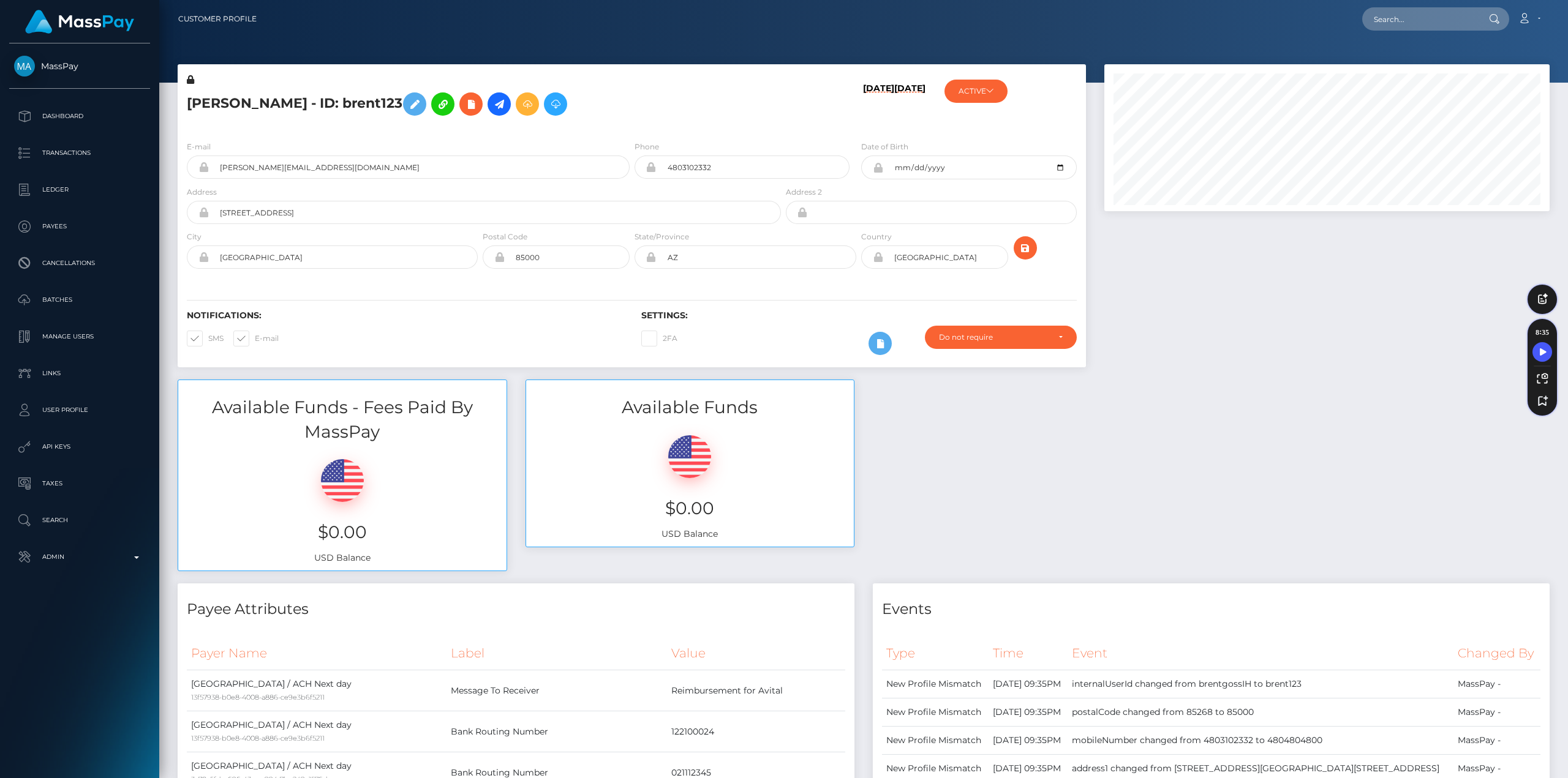
scroll to position [147, 445]
click at [57, 64] on span "MassPay" at bounding box center [79, 66] width 141 height 11
